Goal: Information Seeking & Learning: Check status

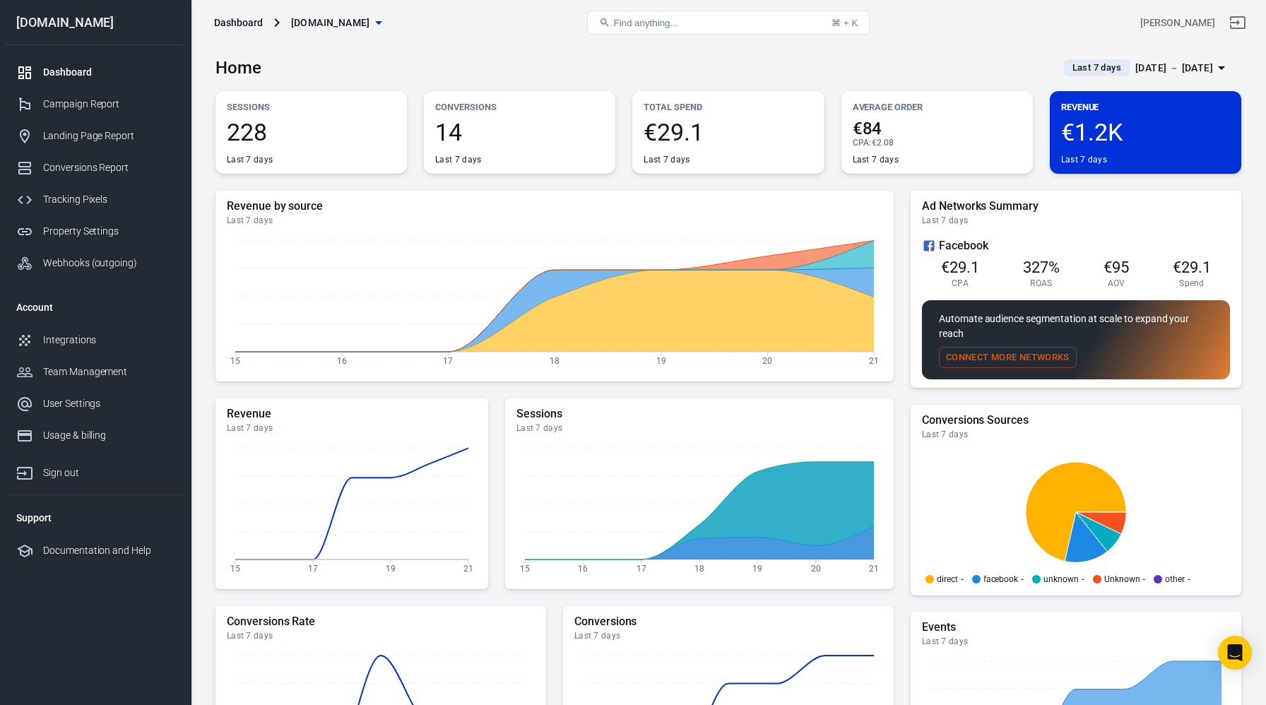
click at [970, 239] on div "Facebook" at bounding box center [1076, 245] width 308 height 17
click at [103, 172] on div "Conversions Report" at bounding box center [108, 167] width 131 height 15
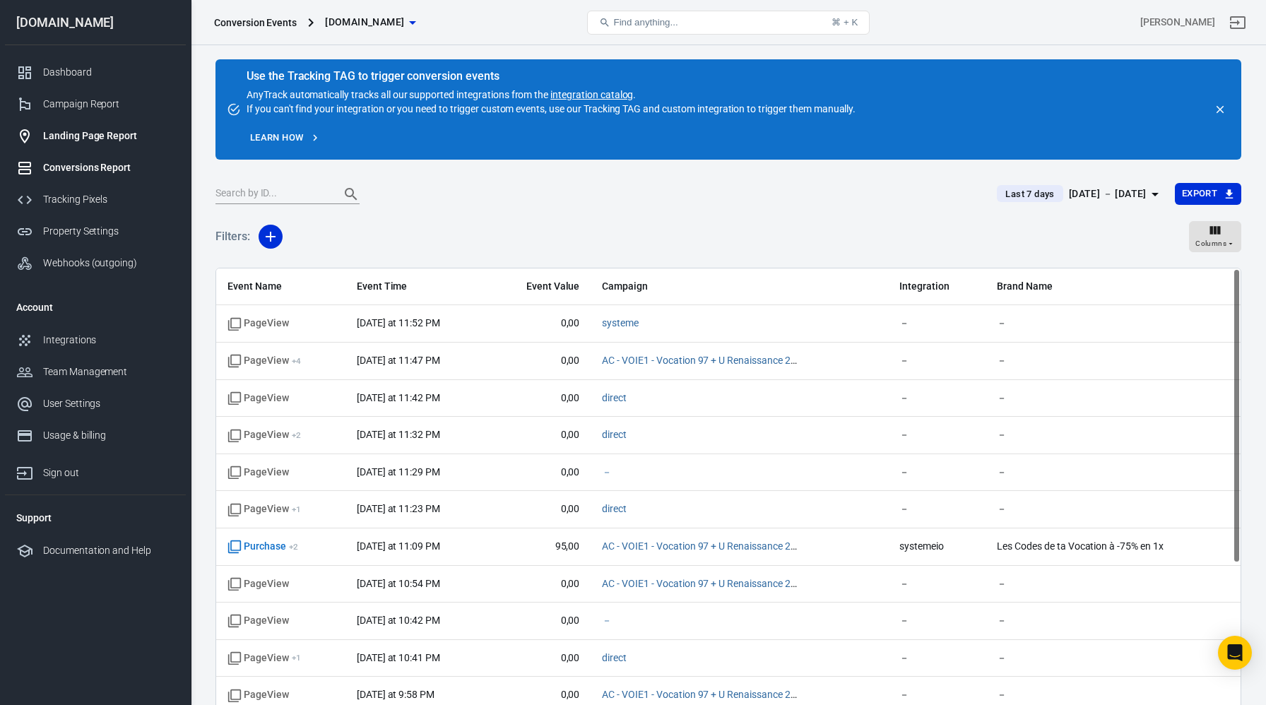
click at [109, 133] on div "Landing Page Report" at bounding box center [108, 136] width 131 height 15
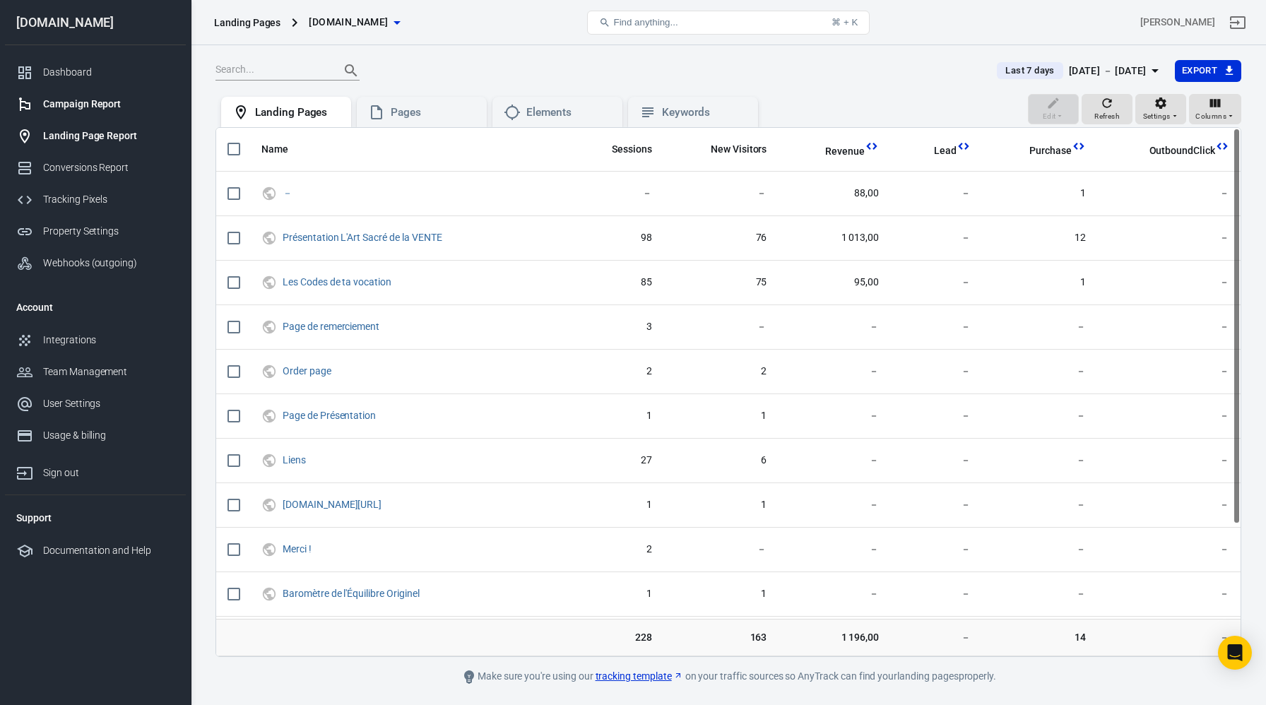
click at [85, 114] on link "Campaign Report" at bounding box center [95, 104] width 181 height 32
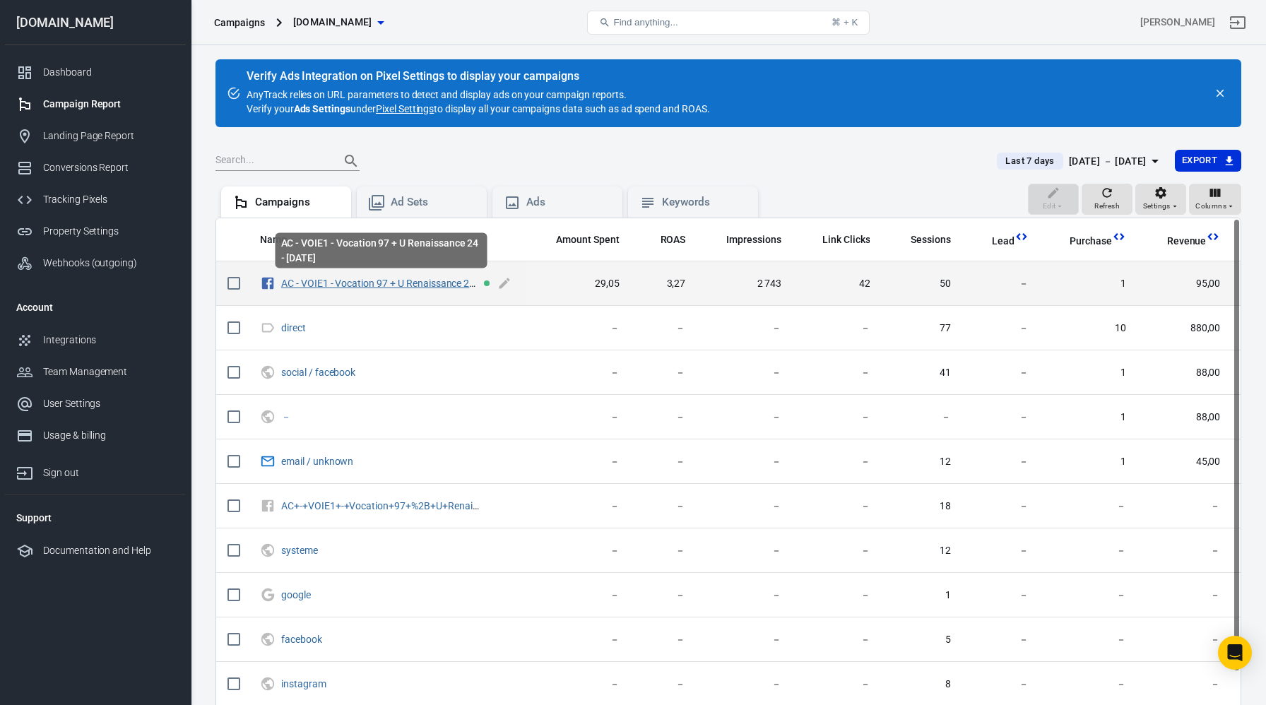
click at [326, 282] on link "AC - VOIE1 - Vocation 97 + U Renaissance 24 - [DATE]" at bounding box center [396, 283] width 230 height 11
